Goal: Task Accomplishment & Management: Use online tool/utility

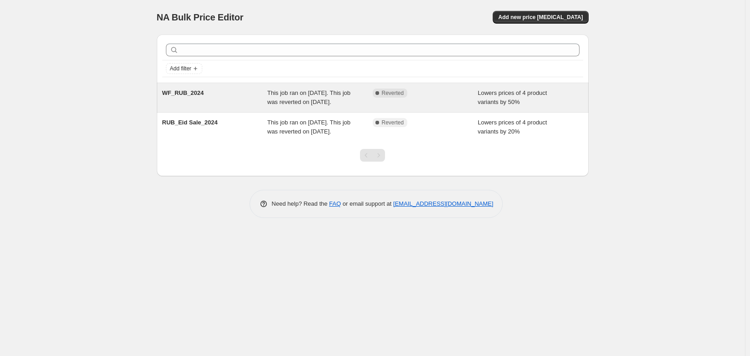
click at [254, 107] on div "WF_RUB_2024" at bounding box center [214, 98] width 105 height 18
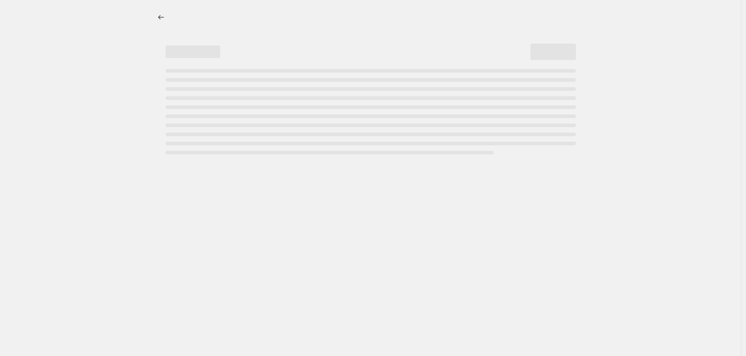
select select "percentage"
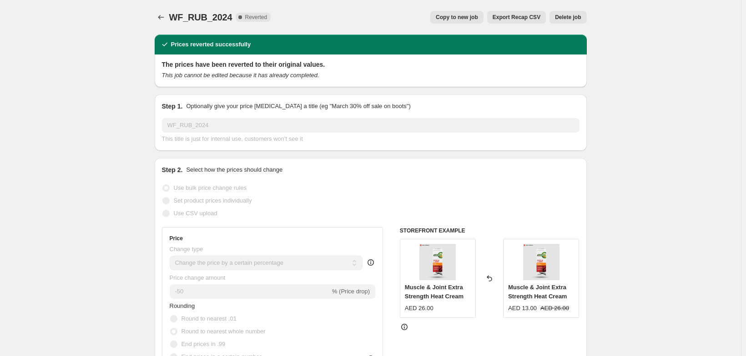
click at [476, 21] on span "Copy to new job" at bounding box center [457, 17] width 42 height 7
select select "percentage"
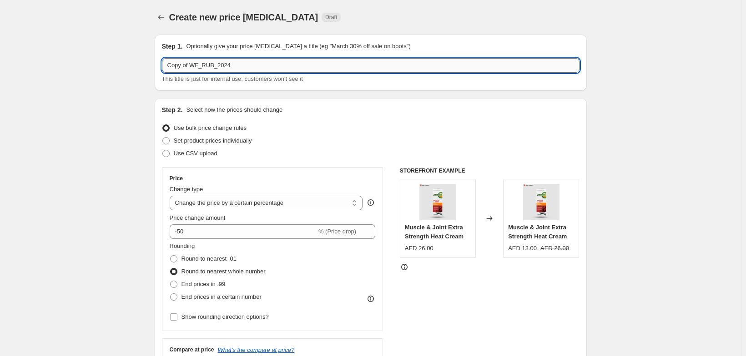
click at [283, 70] on input "Copy of WF_RUB_2024" at bounding box center [370, 65] width 417 height 15
type input "R"
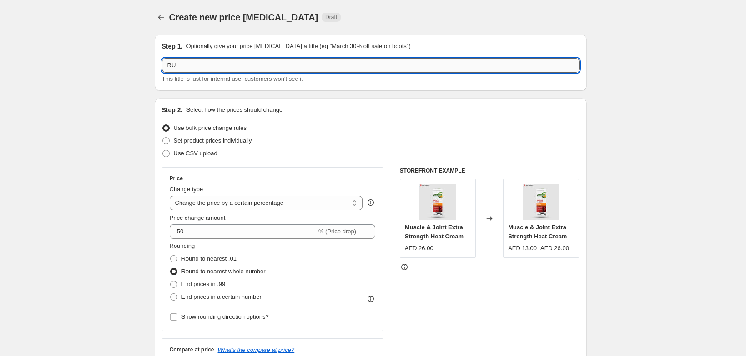
type input "R"
type input "RUB_BTS_2025_30%"
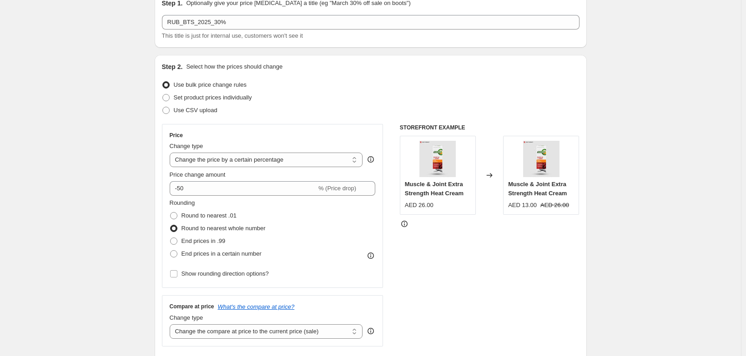
scroll to position [55, 0]
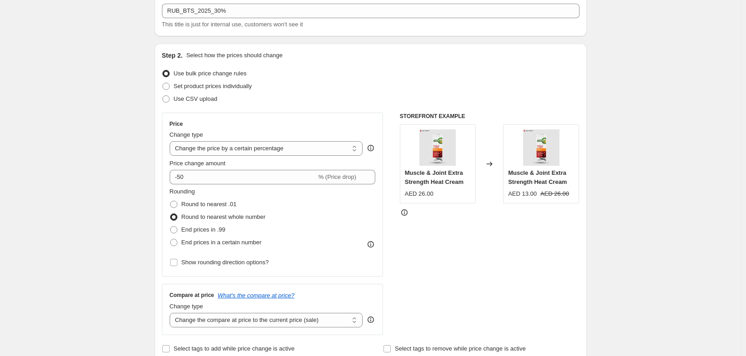
click at [162, 77] on span at bounding box center [165, 73] width 7 height 7
click at [162, 70] on input "Use bulk price change rules" at bounding box center [162, 70] width 0 height 0
click at [162, 77] on span at bounding box center [165, 73] width 7 height 7
click at [162, 70] on input "Use bulk price change rules" at bounding box center [162, 70] width 0 height 0
click at [178, 156] on select "Change the price to a certain amount Change the price by a certain amount Chang…" at bounding box center [266, 148] width 193 height 15
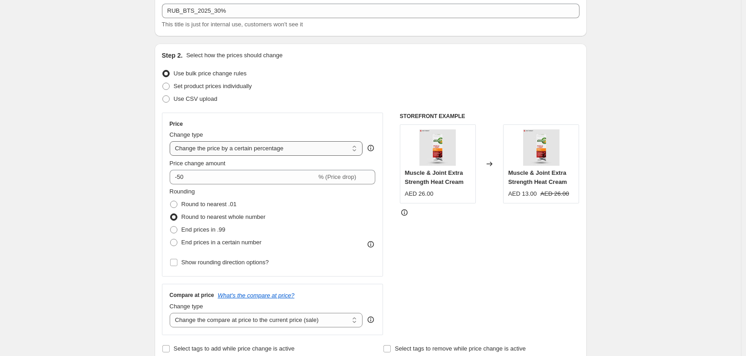
click at [170, 156] on select "Change the price to a certain amount Change the price by a certain amount Chang…" at bounding box center [266, 148] width 193 height 15
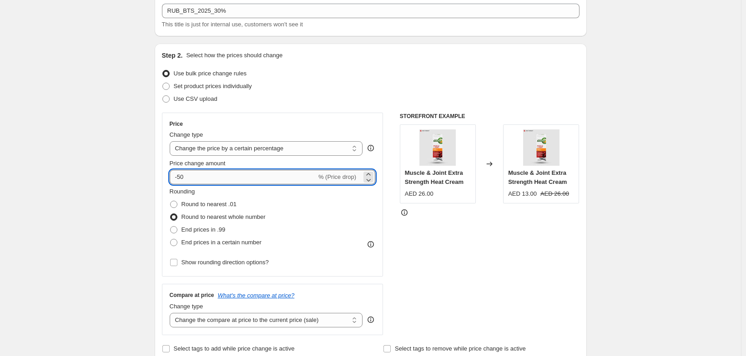
click at [175, 185] on input "-50" at bounding box center [243, 177] width 147 height 15
click at [171, 185] on input "0" at bounding box center [260, 177] width 180 height 15
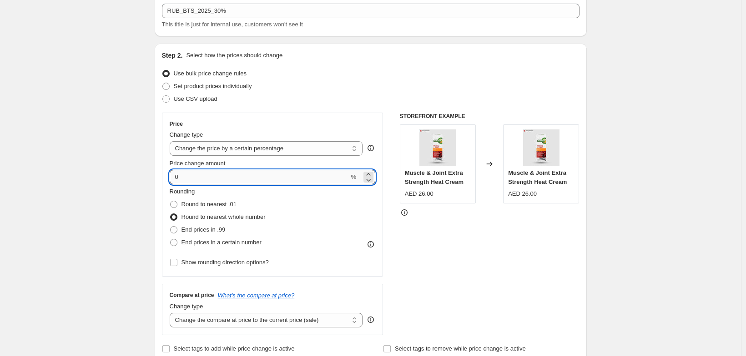
click at [171, 185] on input "0" at bounding box center [260, 177] width 180 height 15
type input "6"
type input "51"
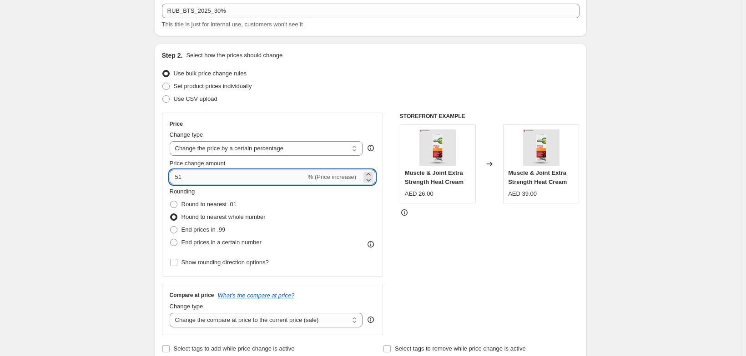
click at [170, 185] on input "51" at bounding box center [238, 177] width 136 height 15
type input "-30"
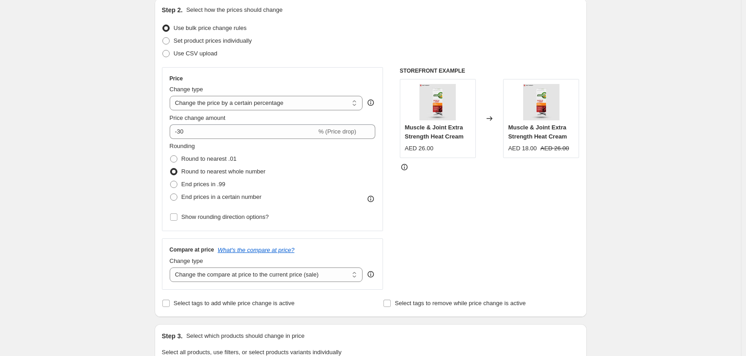
scroll to position [102, 0]
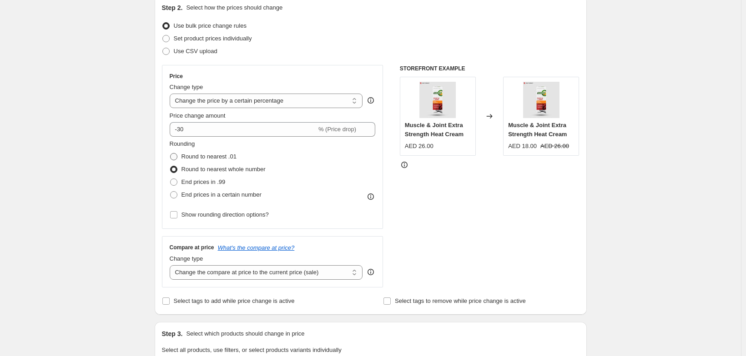
click at [181, 160] on span "Round to nearest .01" at bounding box center [208, 156] width 55 height 7
click at [170, 154] on input "Round to nearest .01" at bounding box center [170, 153] width 0 height 0
radio input "true"
click at [181, 173] on span "Round to nearest whole number" at bounding box center [223, 169] width 84 height 7
click at [69, 186] on div "Create new price change job. This page is ready Create new price change job Dra…" at bounding box center [370, 331] width 741 height 867
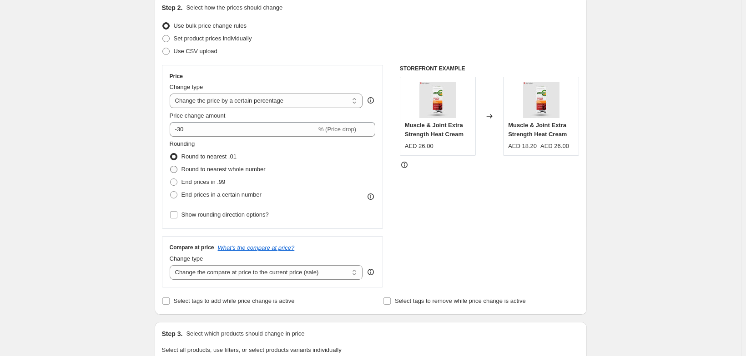
click at [170, 176] on label "Round to nearest whole number" at bounding box center [218, 169] width 96 height 13
click at [170, 166] on input "Round to nearest whole number" at bounding box center [170, 166] width 0 height 0
radio input "true"
click at [170, 219] on input "Show rounding direction options?" at bounding box center [173, 214] width 7 height 7
checkbox input "true"
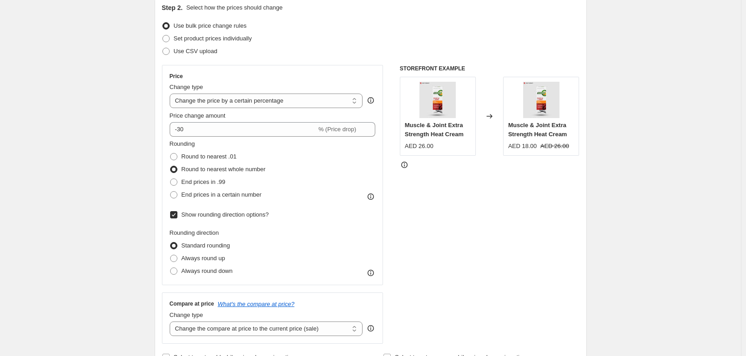
click at [112, 237] on div "Create new price change job. This page is ready Create new price change job Dra…" at bounding box center [370, 359] width 741 height 923
click at [170, 173] on span at bounding box center [173, 169] width 7 height 7
click at [170, 166] on input "Round to nearest whole number" at bounding box center [170, 166] width 0 height 0
click at [170, 173] on span at bounding box center [173, 169] width 7 height 7
click at [170, 166] on input "Round to nearest whole number" at bounding box center [170, 166] width 0 height 0
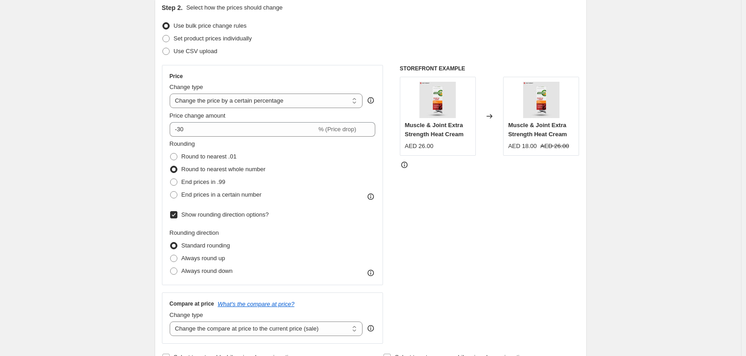
click at [144, 194] on div "Create new price change job. This page is ready Create new price change job Dra…" at bounding box center [371, 359] width 454 height 923
click at [170, 173] on span at bounding box center [173, 169] width 7 height 7
click at [170, 166] on input "Round to nearest whole number" at bounding box center [170, 166] width 0 height 0
drag, startPoint x: 110, startPoint y: 191, endPoint x: 146, endPoint y: 191, distance: 35.9
click at [110, 191] on div "Create new price change job. This page is ready Create new price change job Dra…" at bounding box center [370, 359] width 741 height 923
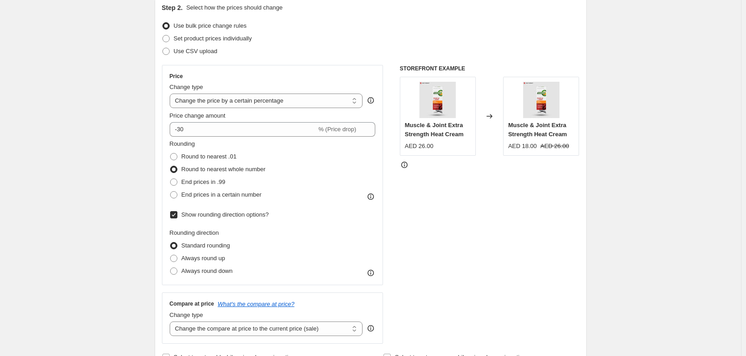
click at [170, 173] on span at bounding box center [173, 169] width 7 height 7
click at [170, 166] on input "Round to nearest whole number" at bounding box center [170, 166] width 0 height 0
click at [170, 173] on span at bounding box center [173, 169] width 7 height 7
click at [170, 166] on input "Round to nearest whole number" at bounding box center [170, 166] width 0 height 0
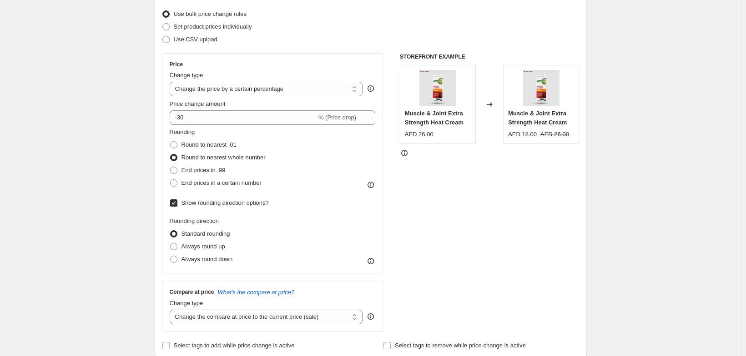
scroll to position [120, 0]
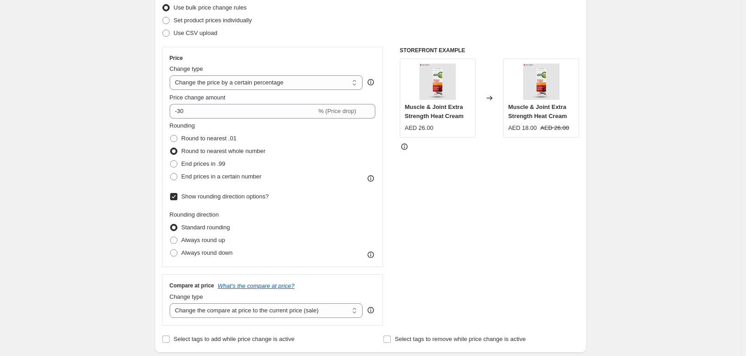
click at [170, 155] on span at bounding box center [173, 151] width 7 height 7
click at [170, 148] on input "Round to nearest whole number" at bounding box center [170, 148] width 0 height 0
click at [170, 155] on span at bounding box center [173, 151] width 7 height 7
click at [170, 148] on input "Round to nearest whole number" at bounding box center [170, 148] width 0 height 0
click at [170, 155] on span at bounding box center [173, 151] width 7 height 7
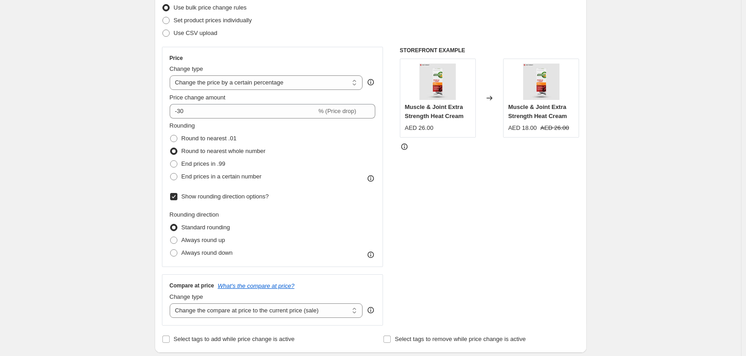
click at [170, 148] on input "Round to nearest whole number" at bounding box center [170, 148] width 0 height 0
click at [170, 155] on span at bounding box center [173, 151] width 7 height 7
click at [170, 148] on input "Round to nearest whole number" at bounding box center [170, 148] width 0 height 0
click at [170, 155] on span at bounding box center [173, 151] width 7 height 7
click at [170, 148] on input "Round to nearest whole number" at bounding box center [170, 148] width 0 height 0
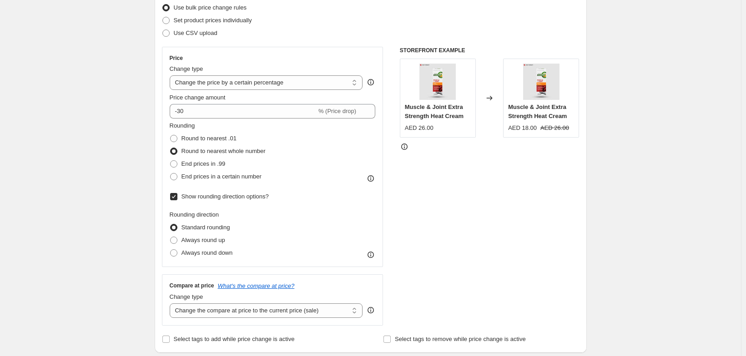
click at [170, 155] on span at bounding box center [173, 151] width 7 height 7
click at [170, 148] on input "Round to nearest whole number" at bounding box center [170, 148] width 0 height 0
click at [170, 155] on span at bounding box center [173, 151] width 7 height 7
click at [170, 148] on input "Round to nearest whole number" at bounding box center [170, 148] width 0 height 0
click at [170, 155] on span at bounding box center [173, 151] width 7 height 7
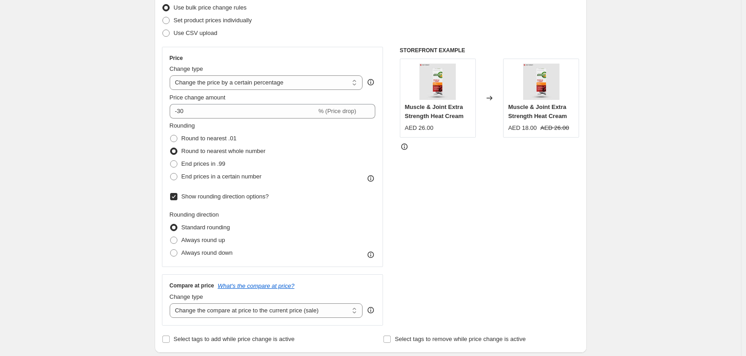
click at [170, 148] on input "Round to nearest whole number" at bounding box center [170, 148] width 0 height 0
click at [170, 155] on span at bounding box center [173, 151] width 7 height 7
click at [170, 148] on input "Round to nearest whole number" at bounding box center [170, 148] width 0 height 0
click at [170, 155] on span at bounding box center [173, 151] width 7 height 7
click at [170, 148] on input "Round to nearest whole number" at bounding box center [170, 148] width 0 height 0
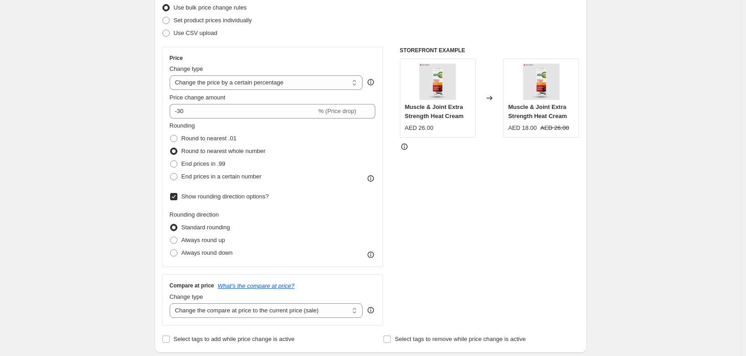
click at [170, 155] on span at bounding box center [173, 151] width 7 height 7
click at [170, 148] on input "Round to nearest whole number" at bounding box center [170, 148] width 0 height 0
click at [170, 155] on span at bounding box center [173, 151] width 7 height 7
click at [170, 148] on input "Round to nearest whole number" at bounding box center [170, 148] width 0 height 0
click at [170, 231] on span at bounding box center [173, 227] width 7 height 7
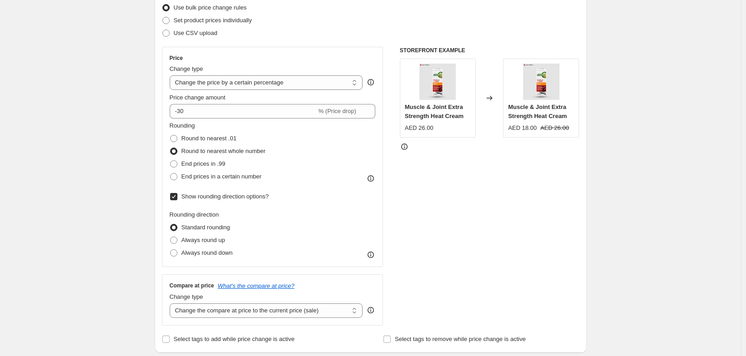
click at [170, 225] on input "Standard rounding" at bounding box center [170, 224] width 0 height 0
click at [170, 231] on span at bounding box center [173, 227] width 7 height 7
click at [170, 225] on input "Standard rounding" at bounding box center [170, 224] width 0 height 0
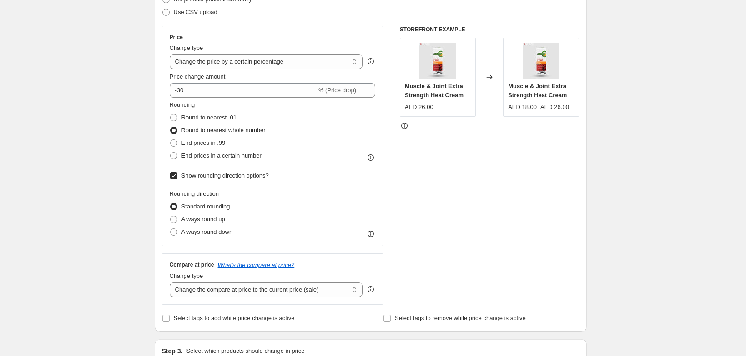
scroll to position [155, 0]
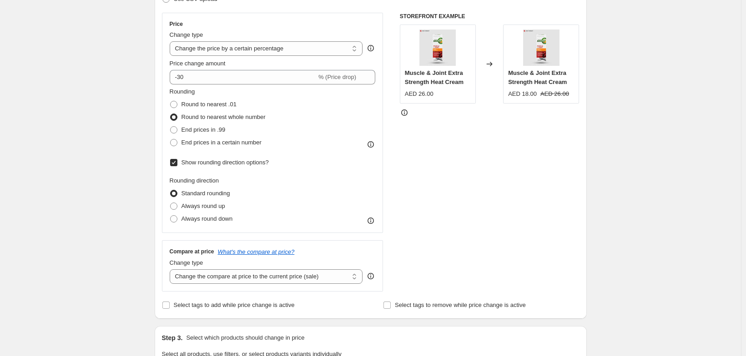
click at [170, 197] on span at bounding box center [173, 193] width 7 height 7
click at [170, 190] on input "Standard rounding" at bounding box center [170, 190] width 0 height 0
click at [170, 197] on span at bounding box center [173, 193] width 7 height 7
click at [170, 190] on input "Standard rounding" at bounding box center [170, 190] width 0 height 0
click at [170, 197] on span at bounding box center [173, 193] width 7 height 7
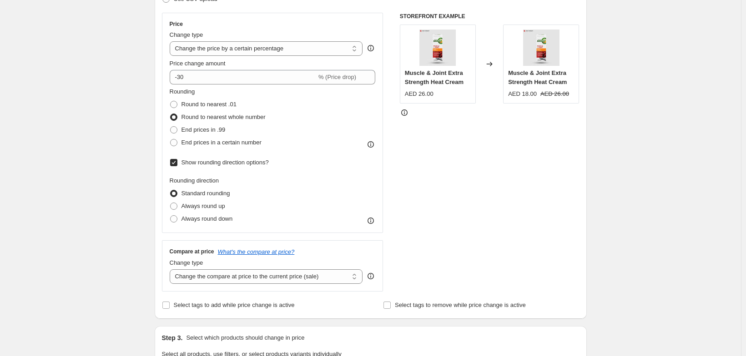
click at [170, 190] on input "Standard rounding" at bounding box center [170, 190] width 0 height 0
click at [170, 197] on span at bounding box center [173, 193] width 7 height 7
click at [170, 190] on input "Standard rounding" at bounding box center [170, 190] width 0 height 0
click at [646, 186] on div "Create new price change job. This page is ready Create new price change job Dra…" at bounding box center [370, 306] width 741 height 923
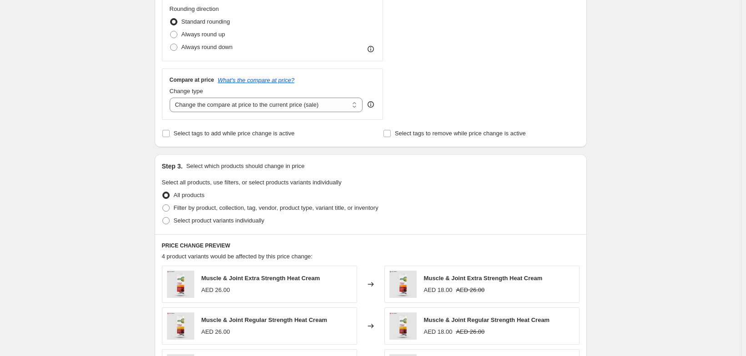
scroll to position [336, 0]
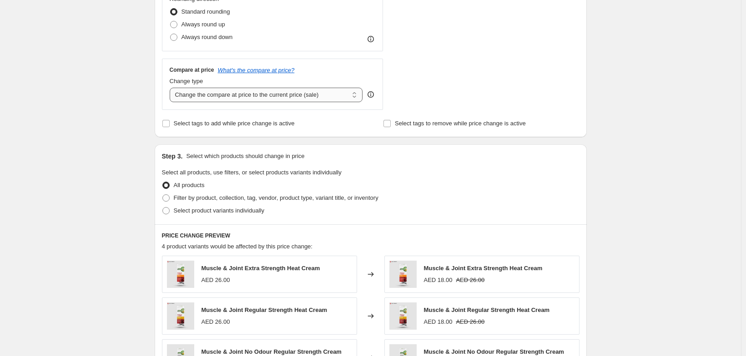
click at [316, 102] on select "Change the compare at price to the current price (sale) Change the compare at p…" at bounding box center [266, 95] width 193 height 15
click at [170, 102] on select "Change the compare at price to the current price (sale) Change the compare at p…" at bounding box center [266, 95] width 193 height 15
click at [88, 177] on div "Create new price change job. This page is ready Create new price change job Dra…" at bounding box center [370, 125] width 741 height 923
click at [708, 178] on div "Create new price change job. This page is ready Create new price change job Dra…" at bounding box center [370, 125] width 741 height 923
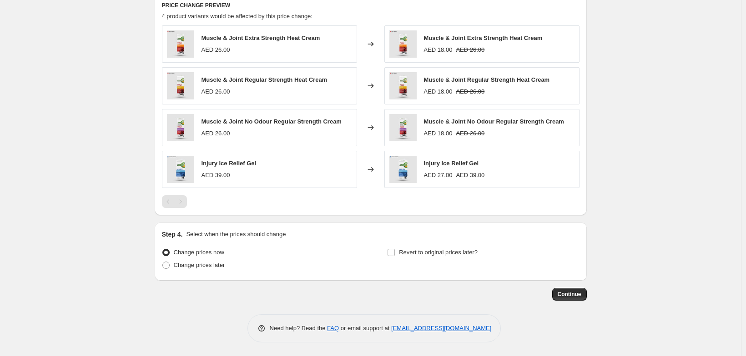
scroll to position [637, 0]
click at [477, 246] on label "Revert to original prices later?" at bounding box center [432, 252] width 90 height 13
click at [395, 249] on input "Revert to original prices later?" at bounding box center [390, 252] width 7 height 7
checkbox input "true"
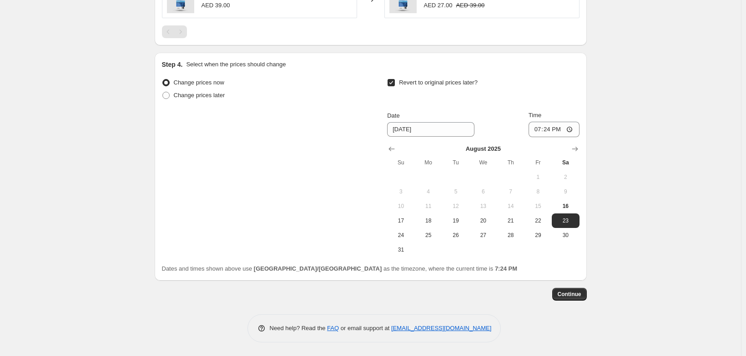
scroll to position [824, 0]
click at [579, 145] on icon "Show next month, September 2025" at bounding box center [574, 149] width 9 height 9
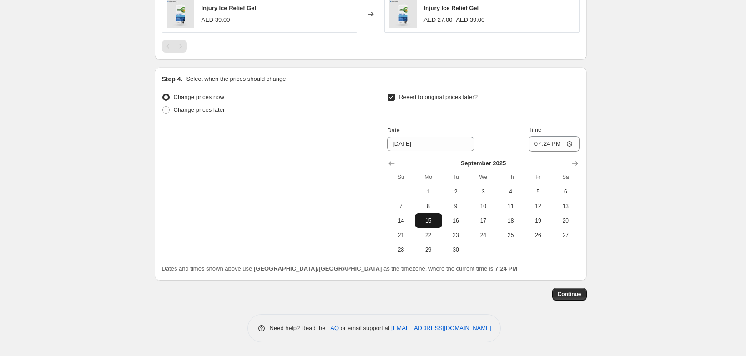
click at [438, 217] on span "15" at bounding box center [428, 220] width 20 height 7
type input "[DATE]"
click at [556, 136] on input "19:24" at bounding box center [553, 143] width 51 height 15
type input "23:59"
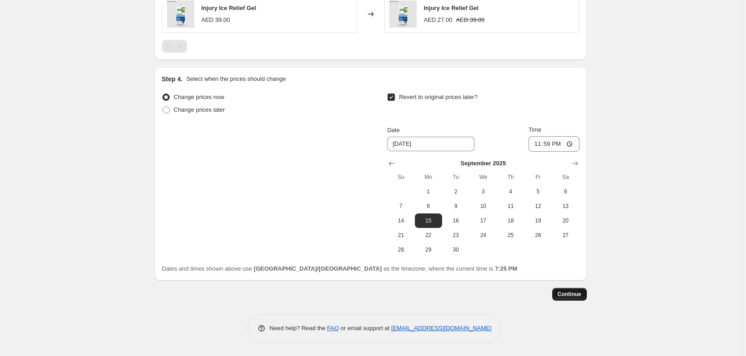
click at [581, 296] on span "Continue" at bounding box center [569, 294] width 24 height 7
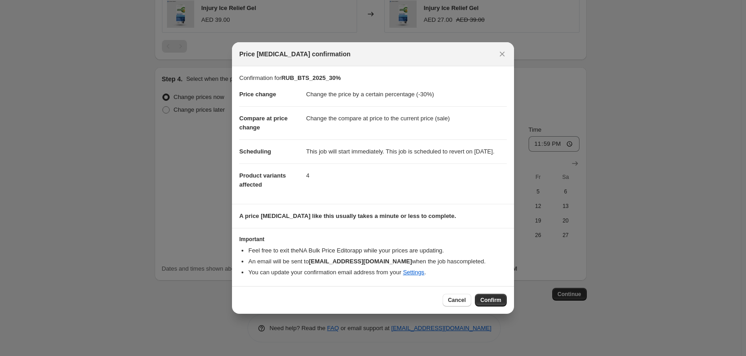
click at [496, 304] on span "Confirm" at bounding box center [490, 300] width 21 height 7
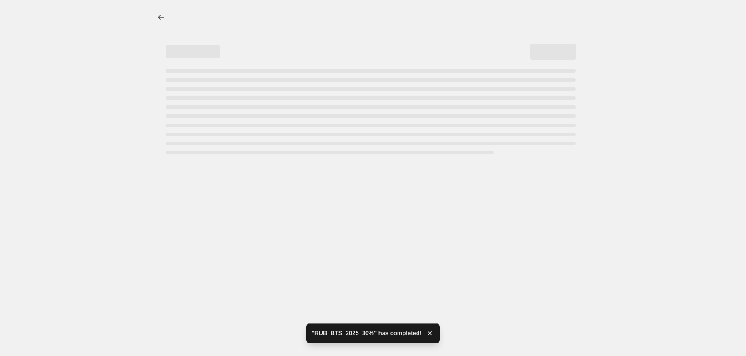
select select "percentage"
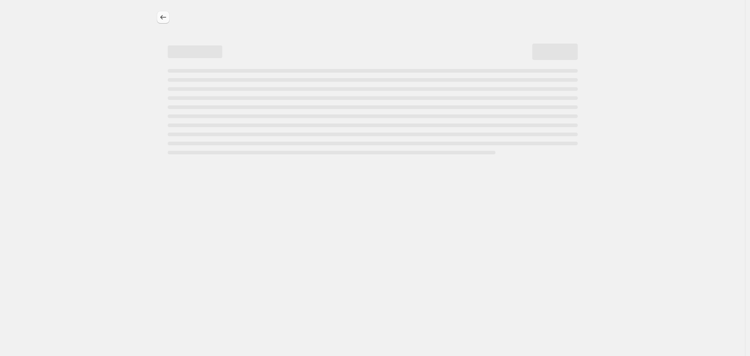
select select "percentage"
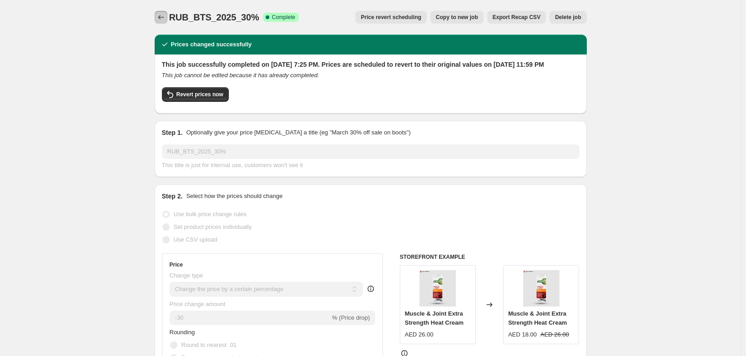
click at [156, 17] on icon "Price change jobs" at bounding box center [160, 17] width 9 height 9
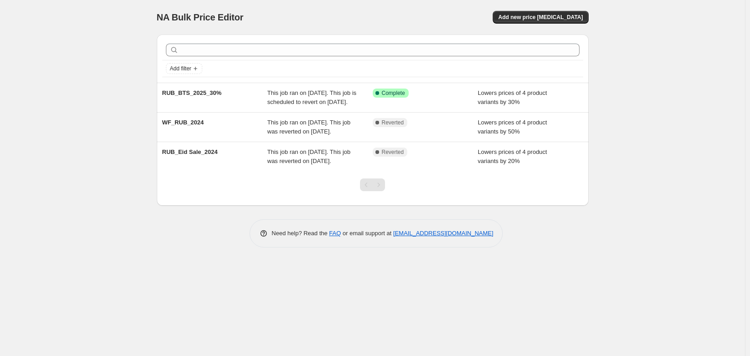
click at [99, 70] on div "NA Bulk Price Editor. This page is ready NA Bulk Price Editor Add new price cha…" at bounding box center [372, 178] width 745 height 356
click at [97, 76] on div "NA Bulk Price Editor. This page is ready NA Bulk Price Editor Add new price cha…" at bounding box center [372, 178] width 745 height 356
